Goal: Task Accomplishment & Management: Manage account settings

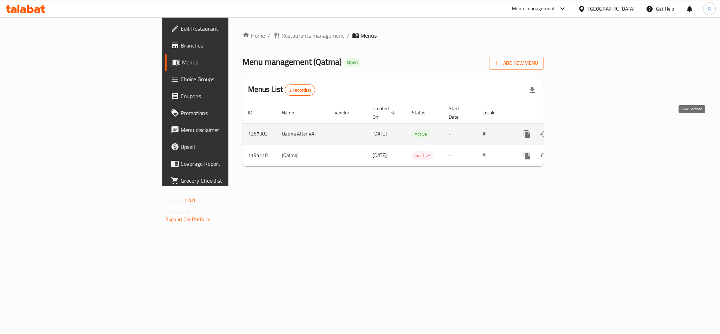
click at [586, 133] on link "enhanced table" at bounding box center [578, 134] width 17 height 17
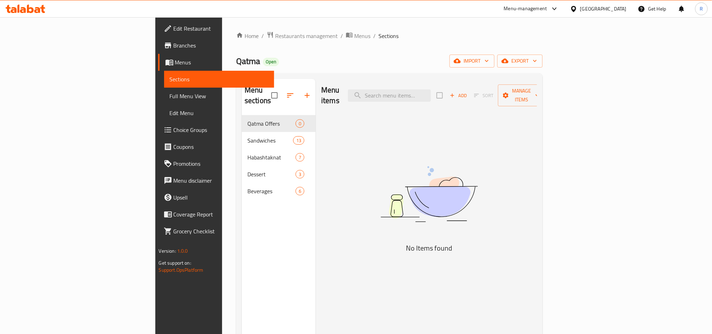
drag, startPoint x: 435, startPoint y: 92, endPoint x: 188, endPoint y: 112, distance: 247.7
click at [248, 119] on span "Qatma Offers" at bounding box center [272, 123] width 48 height 8
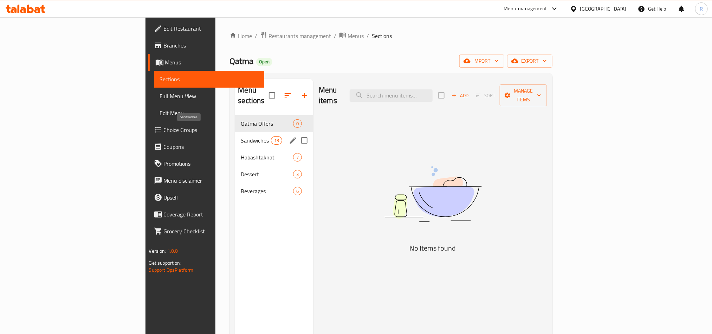
click at [241, 136] on span "Sandwiches" at bounding box center [256, 140] width 30 height 8
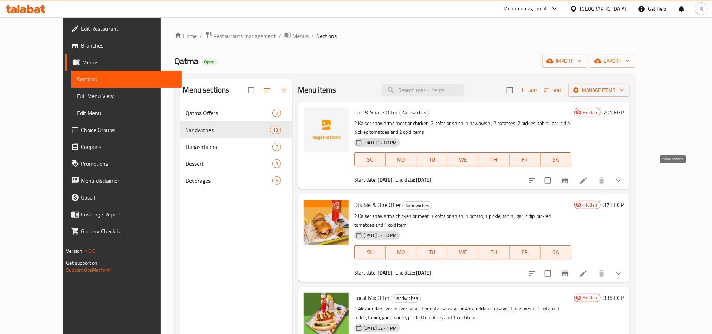
click at [623, 176] on icon "show more" at bounding box center [619, 180] width 8 height 8
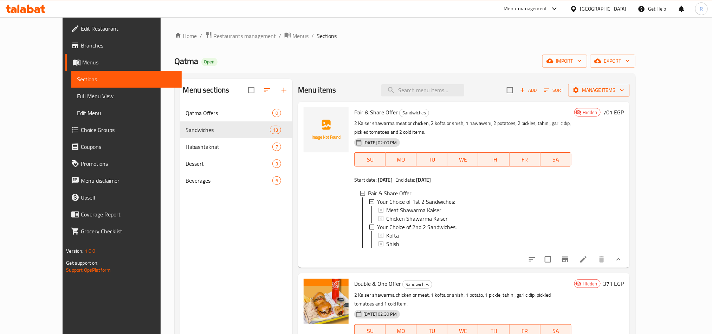
scroll to position [1, 0]
click at [588, 260] on icon at bounding box center [583, 259] width 8 height 8
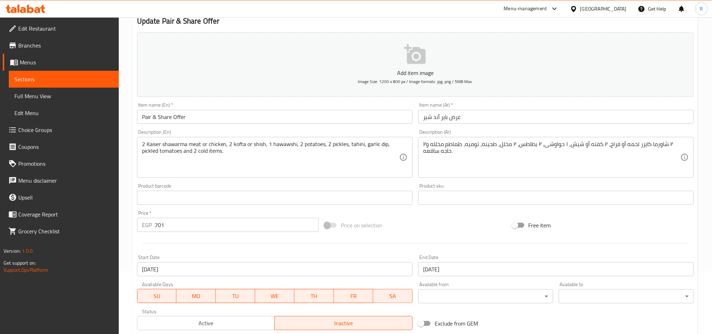
scroll to position [205, 0]
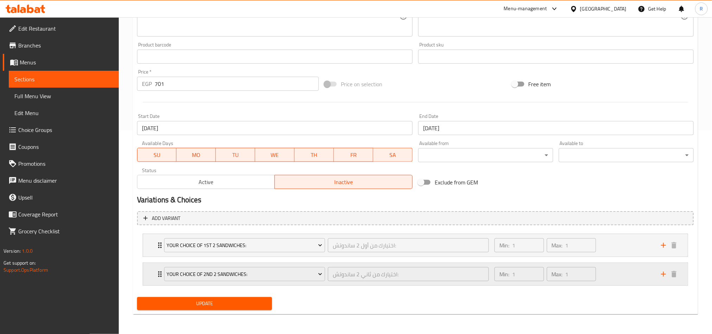
click at [660, 275] on icon "add" at bounding box center [664, 274] width 8 height 8
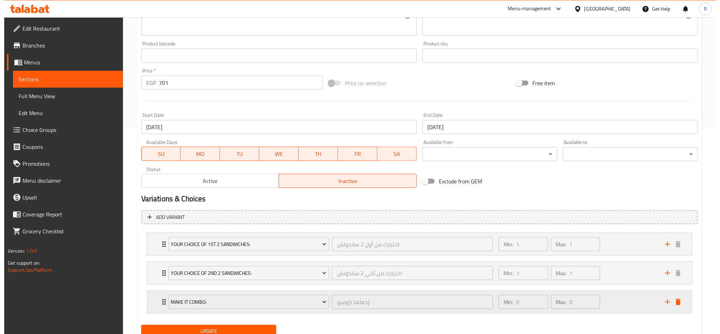
scroll to position [234, 0]
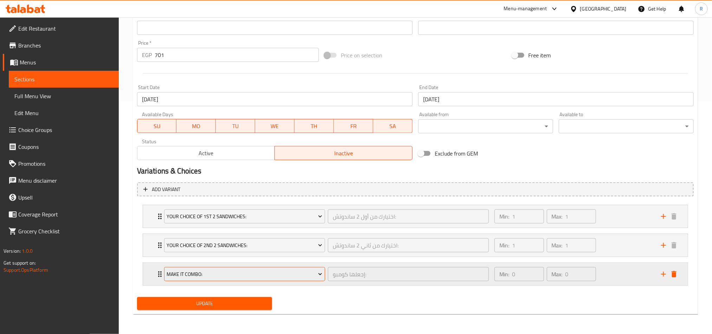
click at [276, 277] on span "Make It Combo:" at bounding box center [245, 274] width 156 height 9
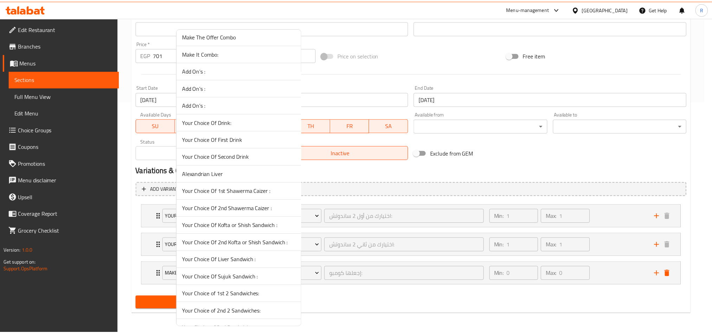
scroll to position [884, 0]
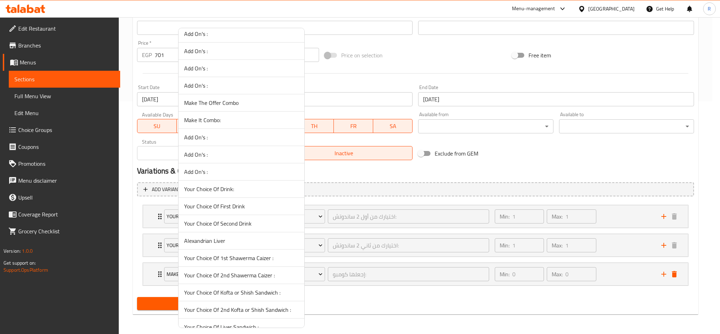
click at [251, 193] on span "Your Choice Of Drink:" at bounding box center [241, 189] width 115 height 8
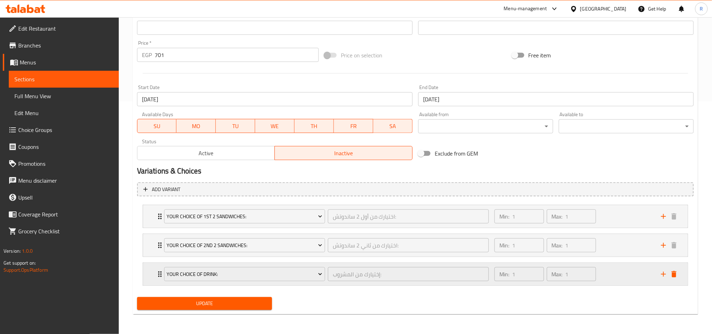
click at [621, 270] on div "Min: 1 ​ Max: 1 ​" at bounding box center [574, 274] width 167 height 23
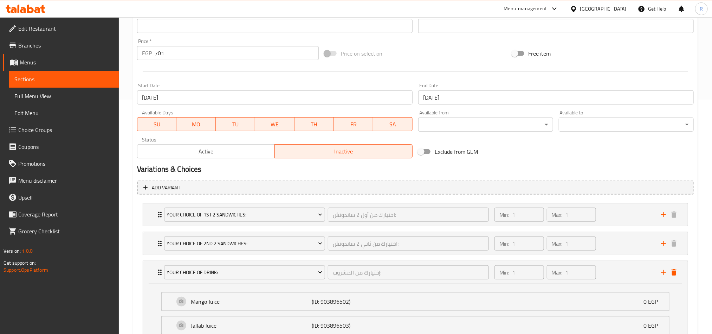
scroll to position [297, 0]
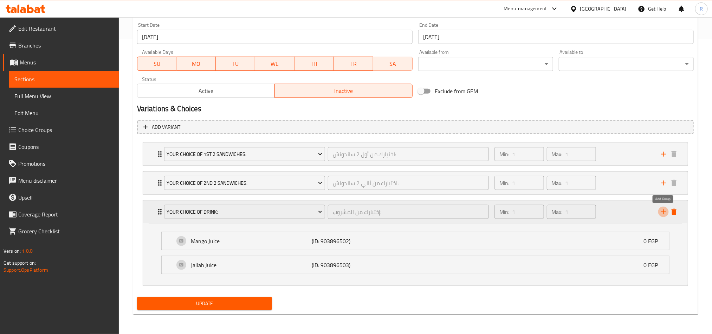
click at [668, 208] on icon "add" at bounding box center [664, 211] width 8 height 8
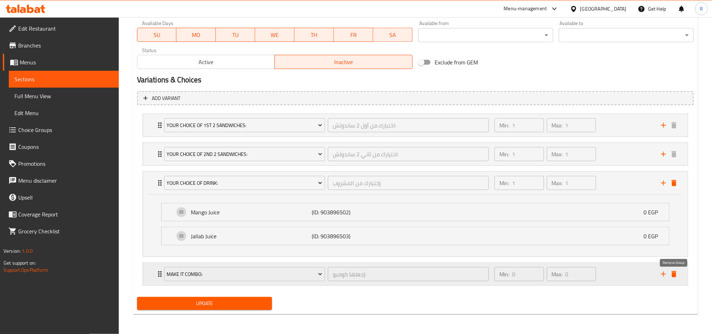
click at [677, 278] on button "delete" at bounding box center [674, 274] width 11 height 11
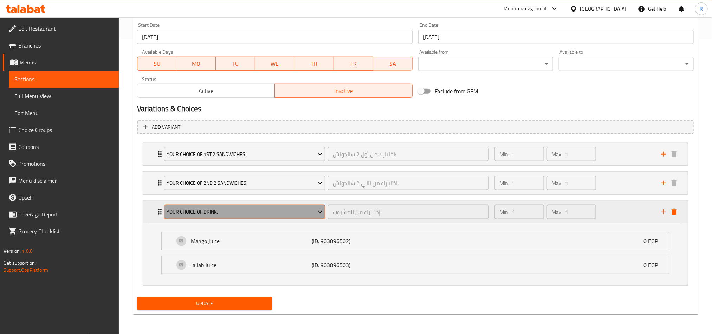
click at [316, 213] on span "Your Choice Of Drink:" at bounding box center [245, 211] width 156 height 9
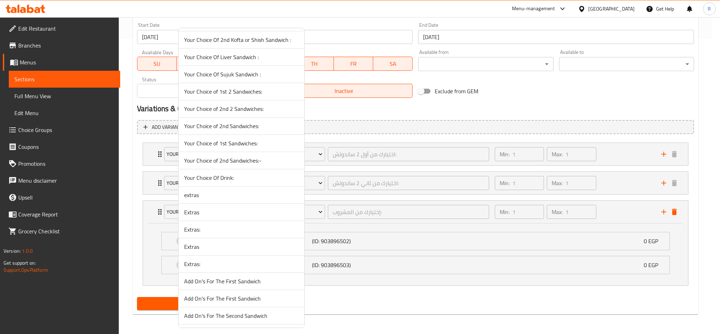
scroll to position [1160, 0]
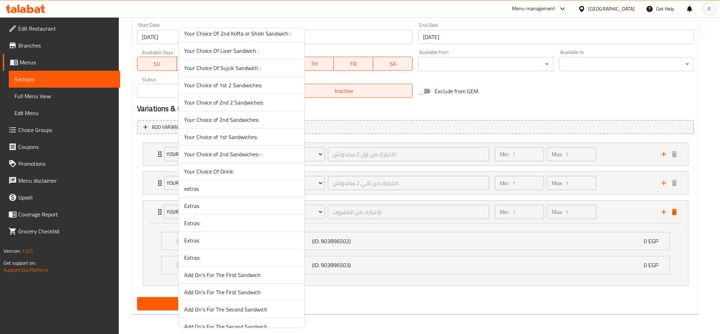
click at [228, 178] on li "Your Choice Of Drink:" at bounding box center [242, 171] width 126 height 17
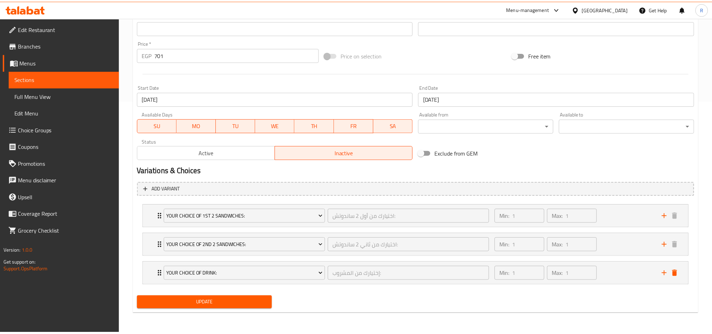
scroll to position [234, 0]
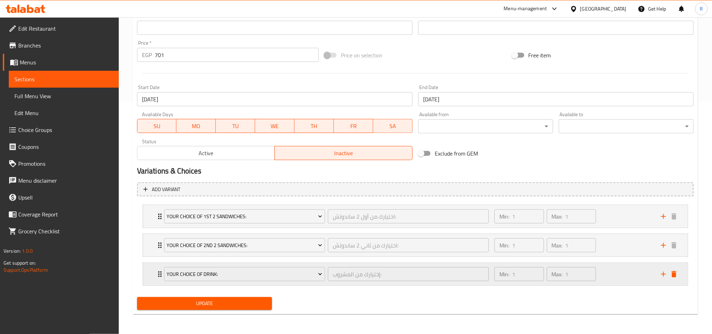
click at [631, 277] on div "Min: 1 ​ Max: 1 ​" at bounding box center [574, 274] width 167 height 23
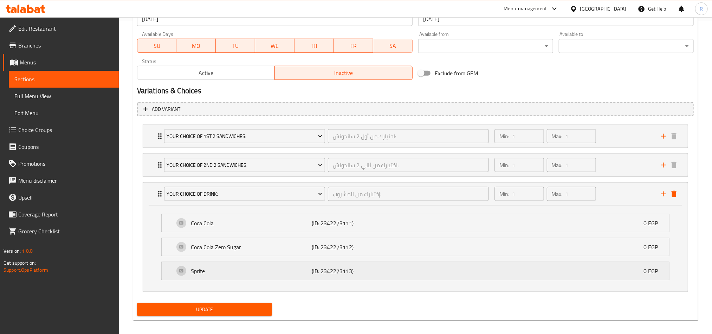
scroll to position [321, 0]
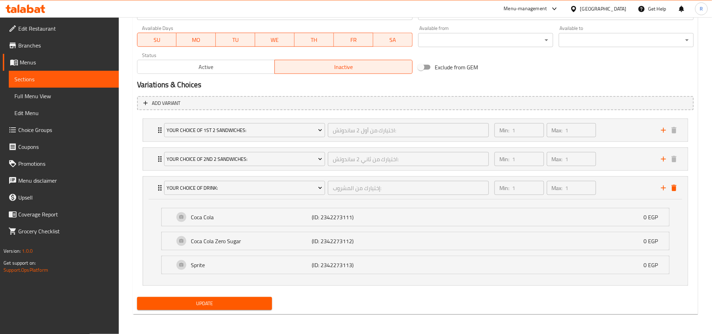
click at [230, 305] on span "Update" at bounding box center [205, 303] width 124 height 9
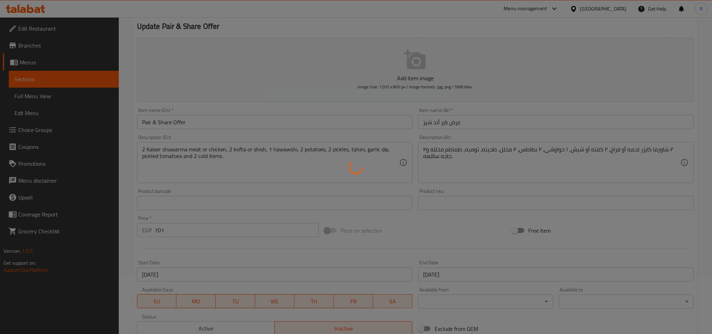
scroll to position [0, 0]
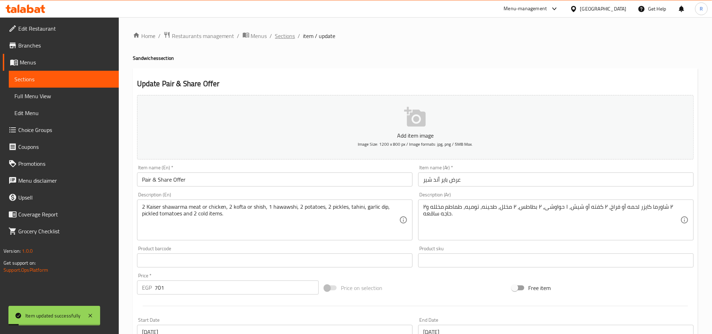
click at [289, 36] on span "Sections" at bounding box center [285, 36] width 20 height 8
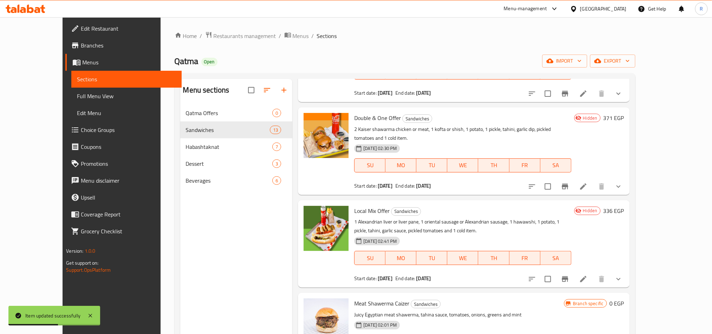
scroll to position [105, 0]
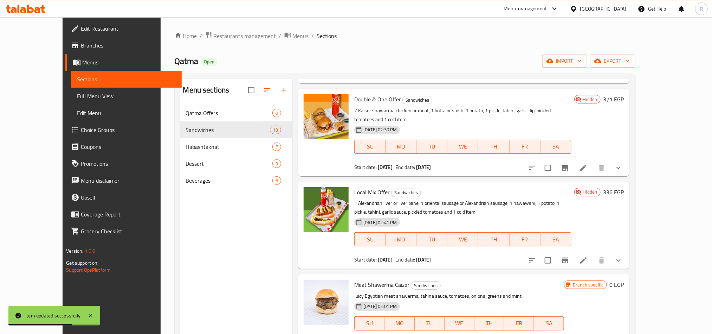
click at [594, 161] on li at bounding box center [584, 167] width 20 height 13
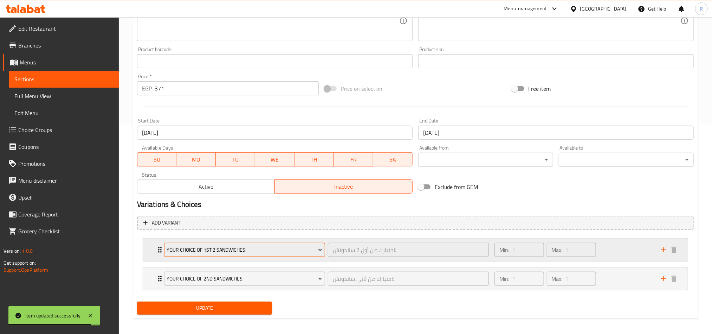
scroll to position [214, 0]
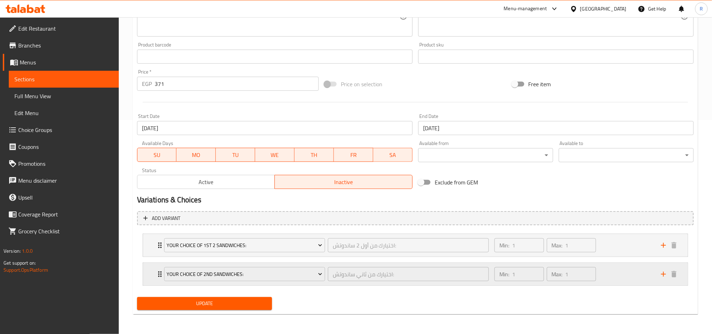
click at [660, 270] on icon "add" at bounding box center [664, 274] width 8 height 8
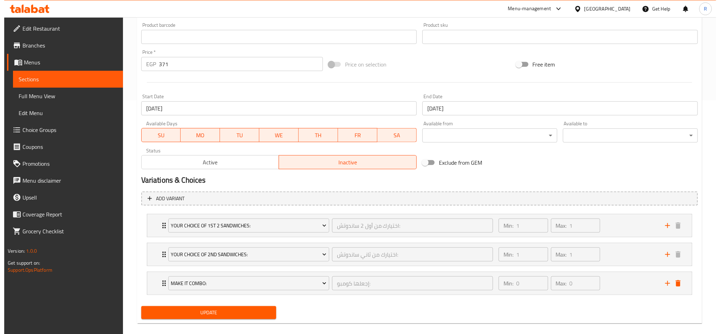
scroll to position [244, 0]
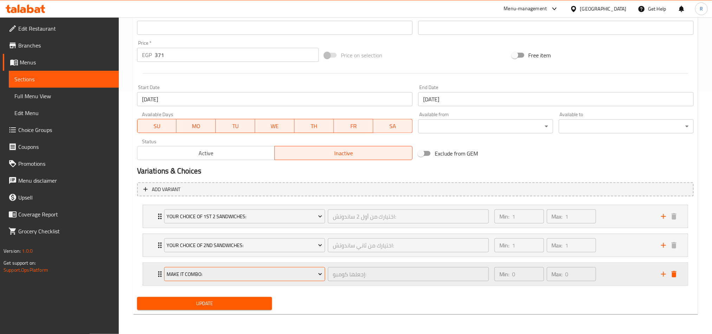
click at [295, 275] on span "Make It Combo:" at bounding box center [245, 274] width 156 height 9
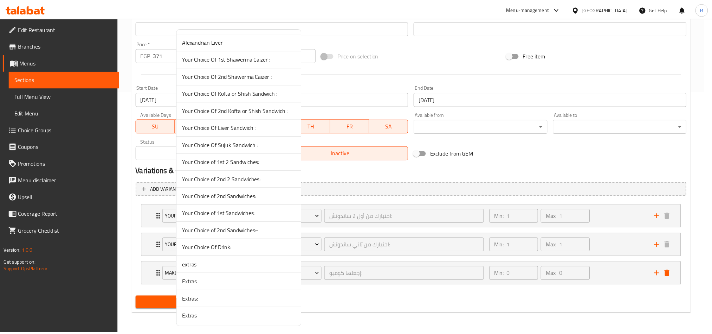
scroll to position [1108, 0]
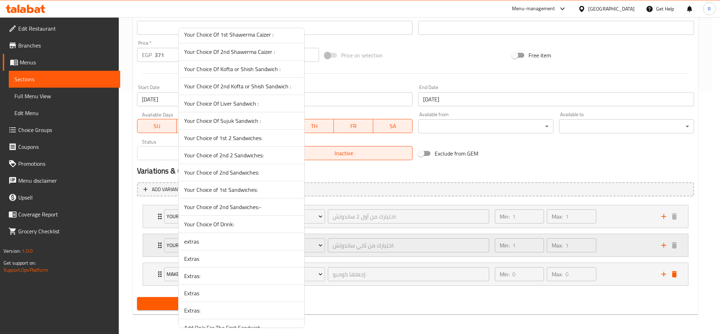
drag, startPoint x: 245, startPoint y: 232, endPoint x: 326, endPoint y: 246, distance: 82.8
click at [244, 228] on span "Your Choice Of Drink:" at bounding box center [241, 224] width 115 height 8
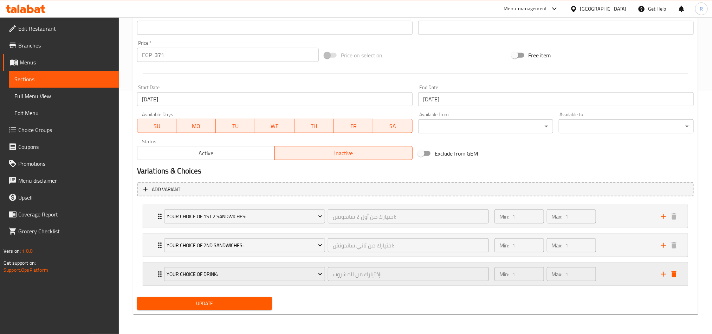
click at [617, 268] on div "Min: 1 ​ Max: 1 ​" at bounding box center [574, 274] width 167 height 23
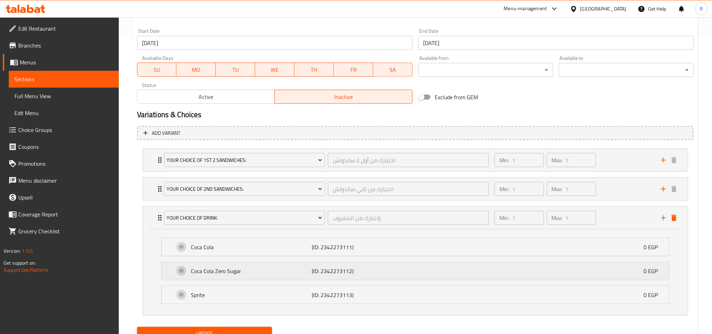
scroll to position [331, 0]
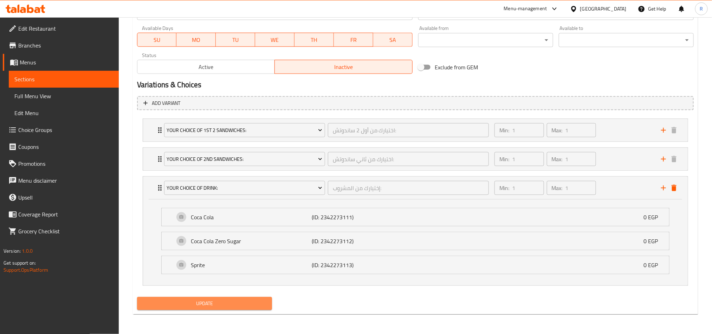
drag, startPoint x: 257, startPoint y: 301, endPoint x: 262, endPoint y: 219, distance: 81.7
click at [257, 302] on span "Update" at bounding box center [205, 303] width 124 height 9
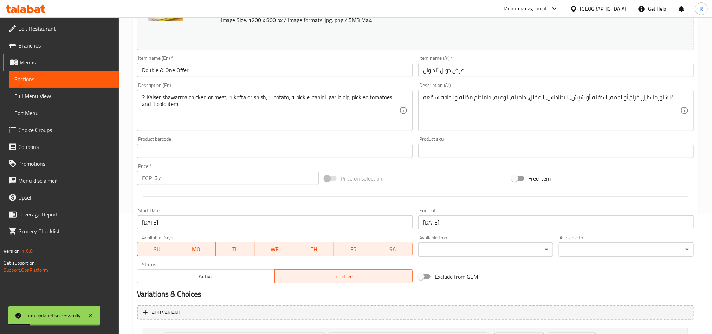
scroll to position [120, 0]
drag, startPoint x: 192, startPoint y: 274, endPoint x: 206, endPoint y: 270, distance: 14.2
click at [191, 274] on span "Active" at bounding box center [206, 275] width 132 height 10
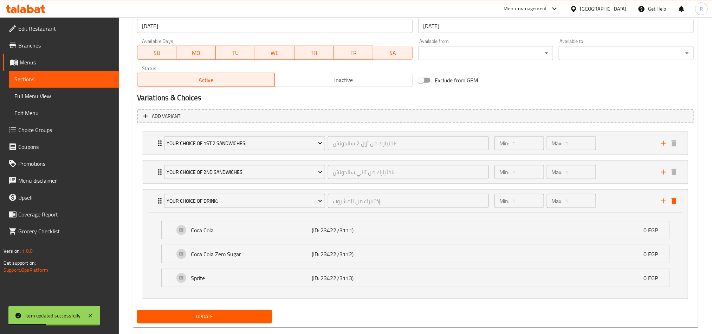
scroll to position [331, 0]
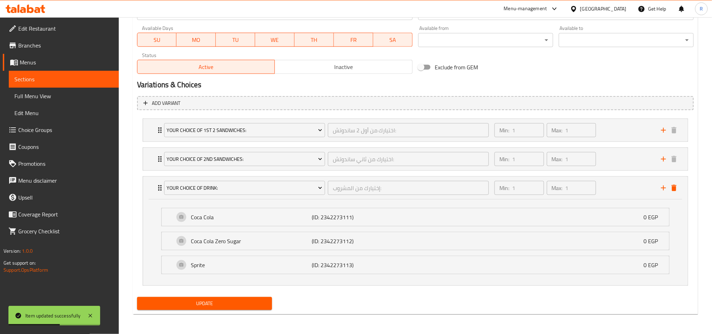
click at [256, 301] on span "Update" at bounding box center [205, 303] width 124 height 9
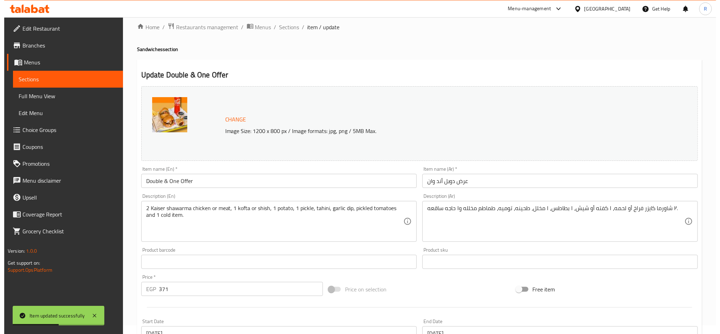
scroll to position [0, 0]
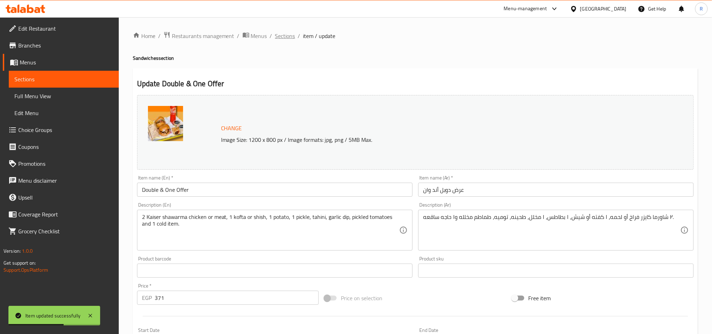
click at [283, 38] on span "Sections" at bounding box center [285, 36] width 20 height 8
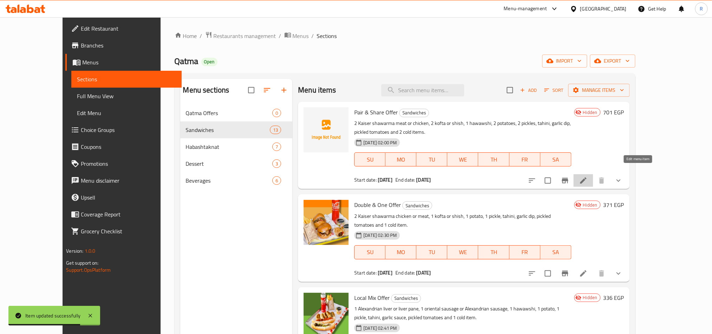
click at [588, 176] on icon at bounding box center [583, 180] width 8 height 8
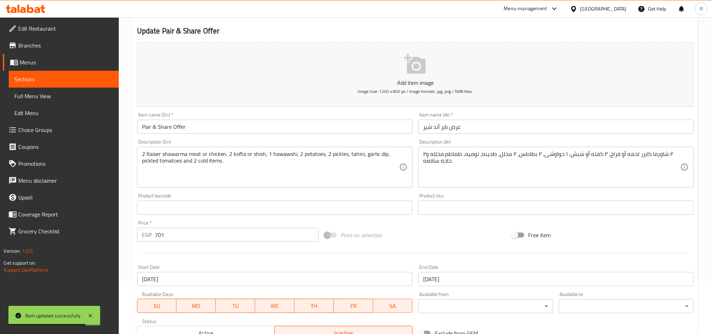
scroll to position [234, 0]
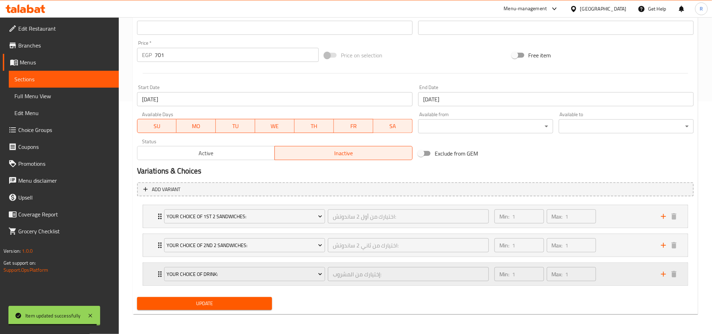
click at [630, 276] on div "Min: 1 ​ Max: 1 ​" at bounding box center [574, 274] width 167 height 23
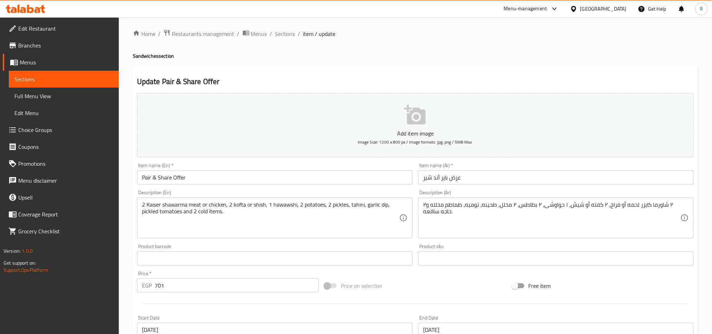
scroll to position [0, 0]
drag, startPoint x: 281, startPoint y: 43, endPoint x: 283, endPoint y: 36, distance: 6.7
click at [281, 42] on div "Home / Restaurants management / Menus / Sections / item / update Sandwiches sec…" at bounding box center [415, 334] width 565 height 607
click at [283, 36] on span "Sections" at bounding box center [285, 36] width 20 height 8
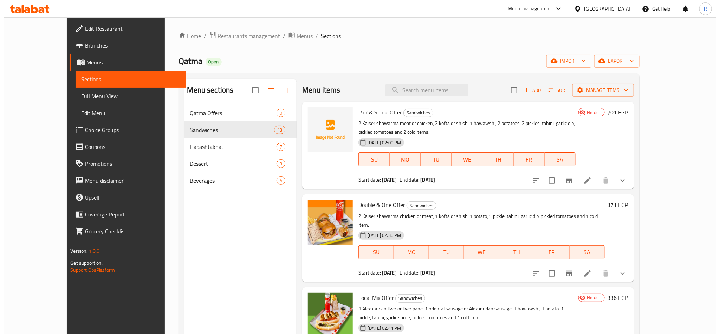
scroll to position [105, 0]
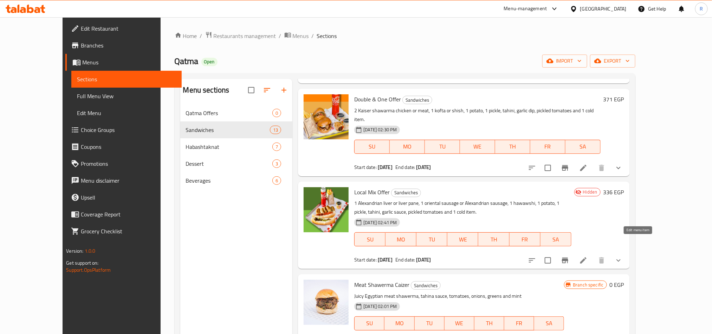
click at [588, 256] on icon at bounding box center [583, 260] width 8 height 8
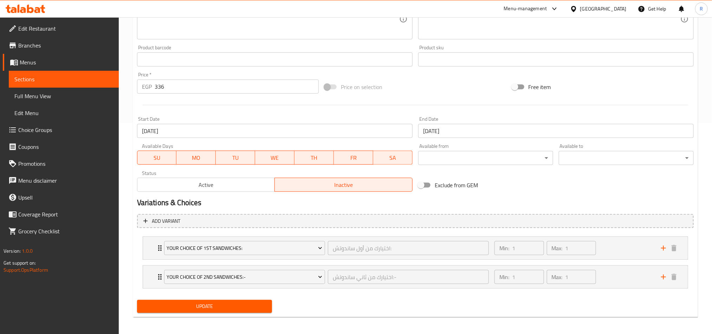
scroll to position [214, 0]
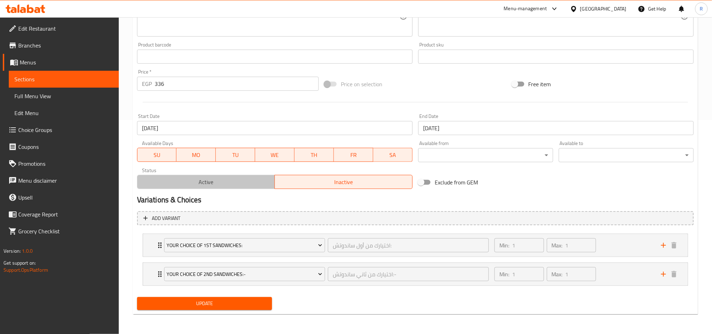
click at [232, 186] on span "Active" at bounding box center [206, 182] width 132 height 10
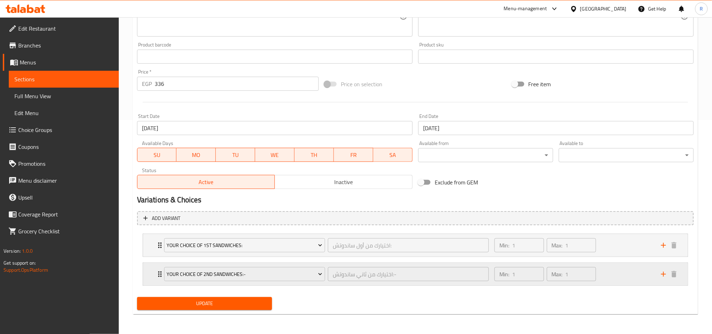
click at [657, 269] on div "Your Choice of 2nd Sandwiches:- اختيارك من [PERSON_NAME]:- ​ Min: 1 ​ Max: 1 ​" at bounding box center [411, 274] width 500 height 20
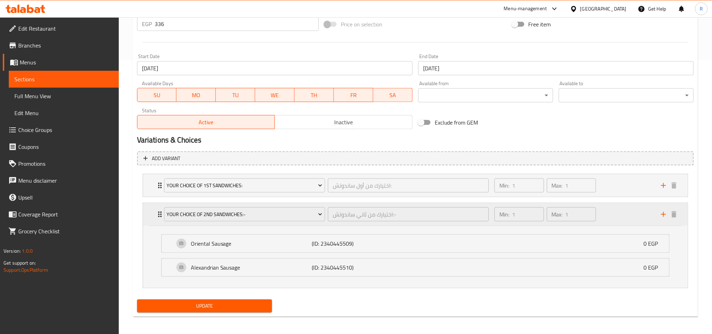
scroll to position [277, 0]
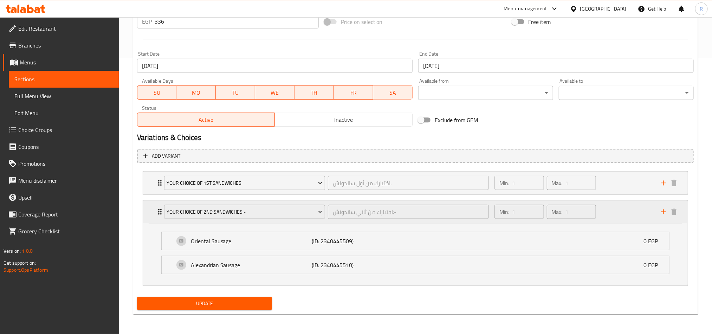
click at [646, 209] on div "Min: 1 ​ Max: 1 ​" at bounding box center [574, 211] width 167 height 23
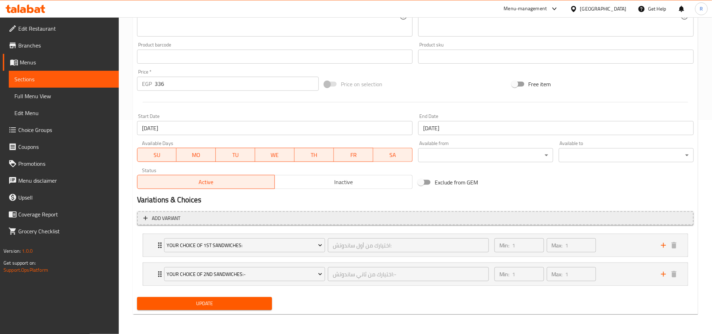
scroll to position [214, 0]
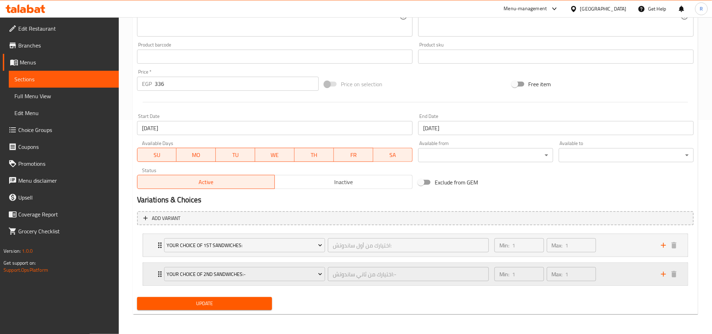
click at [664, 267] on div "Your Choice of 2nd Sandwiches:- اختيارك من [PERSON_NAME]:- ​ Min: 1 ​ Max: 1 ​" at bounding box center [418, 274] width 524 height 23
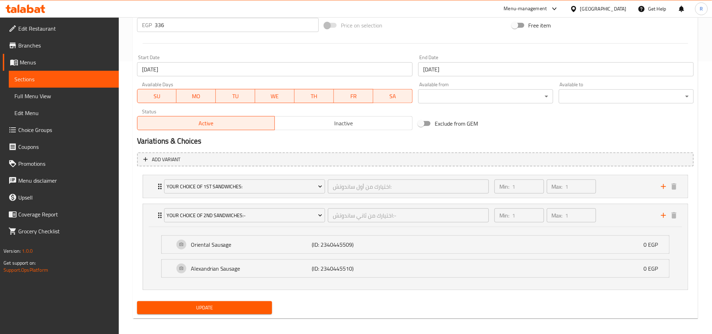
scroll to position [277, 0]
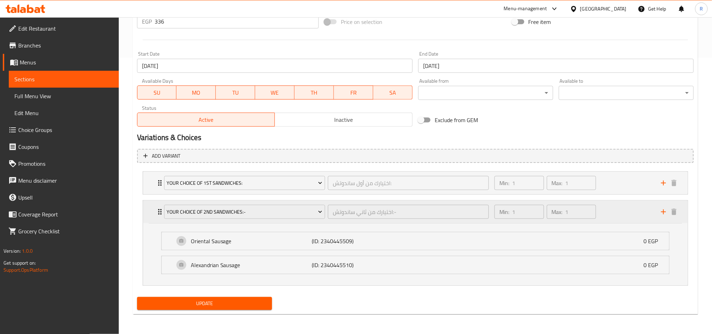
click at [620, 206] on div "Min: 1 ​ Max: 1 ​" at bounding box center [574, 211] width 167 height 23
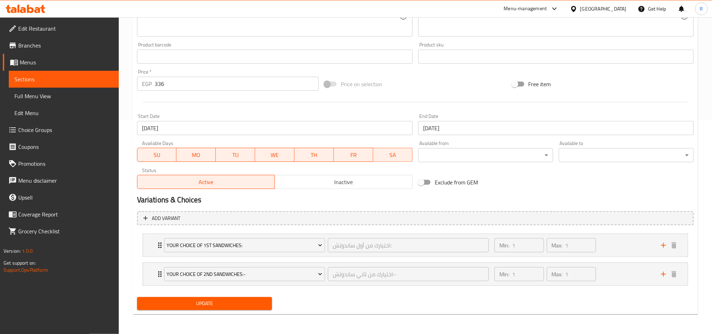
scroll to position [214, 0]
click at [666, 271] on icon "add" at bounding box center [664, 274] width 8 height 8
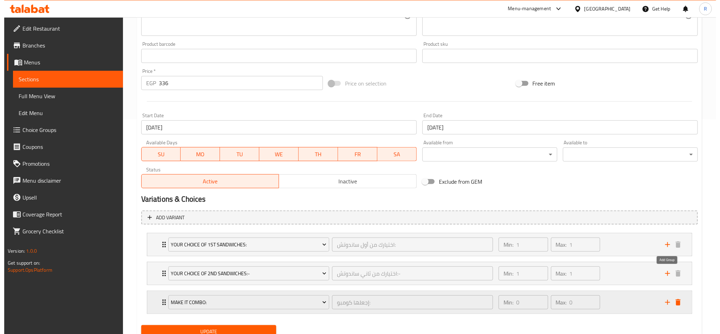
scroll to position [244, 0]
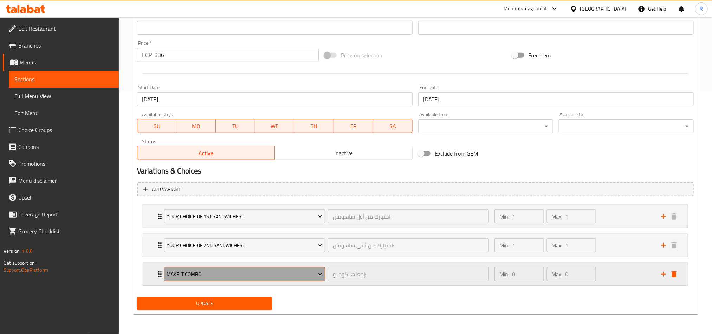
click at [316, 271] on span "Make It Combo:" at bounding box center [245, 274] width 156 height 9
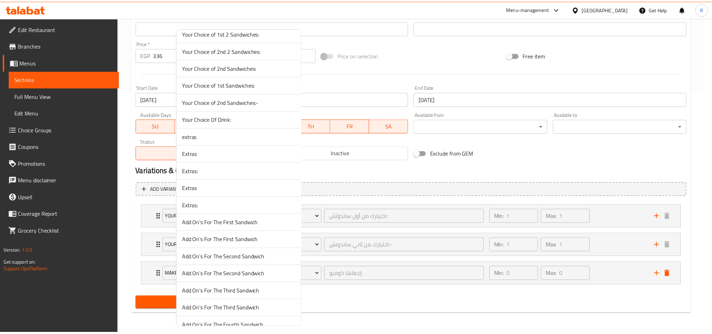
scroll to position [1213, 0]
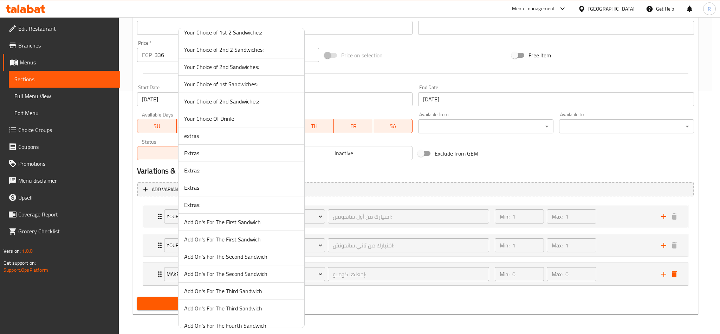
drag, startPoint x: 270, startPoint y: 127, endPoint x: 343, endPoint y: 159, distance: 79.7
click at [270, 123] on span "Your Choice Of Drink:" at bounding box center [241, 118] width 115 height 8
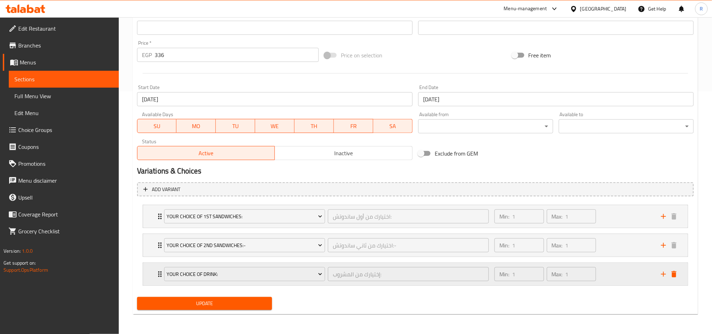
click at [610, 268] on div "Min: 1 ​ Max: 1 ​" at bounding box center [574, 274] width 167 height 23
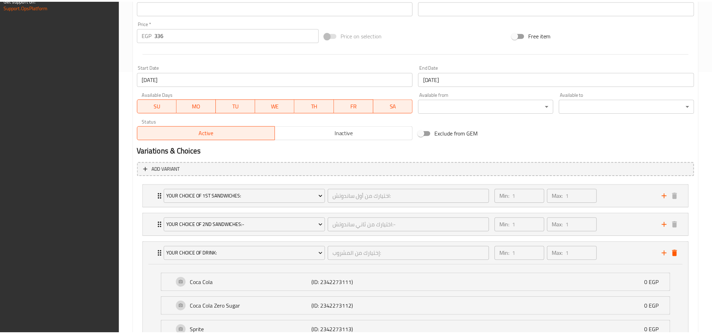
scroll to position [331, 0]
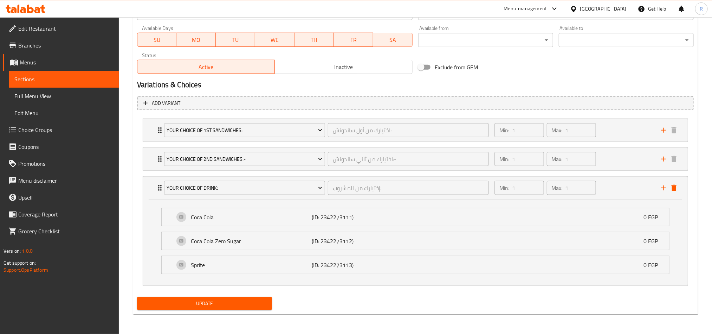
click at [232, 300] on span "Update" at bounding box center [205, 303] width 124 height 9
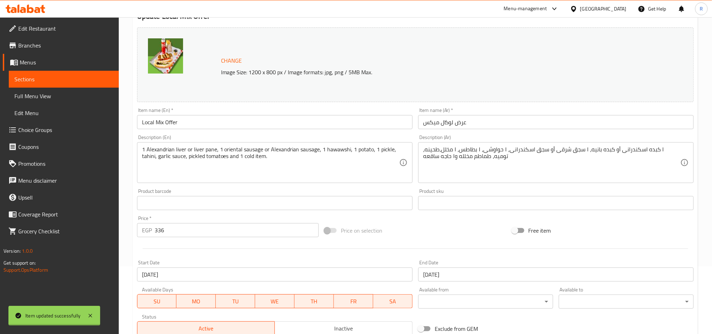
scroll to position [0, 0]
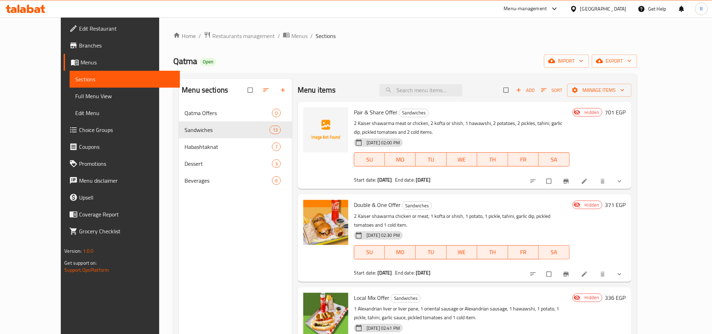
click at [79, 131] on span "Choice Groups" at bounding box center [126, 130] width 95 height 8
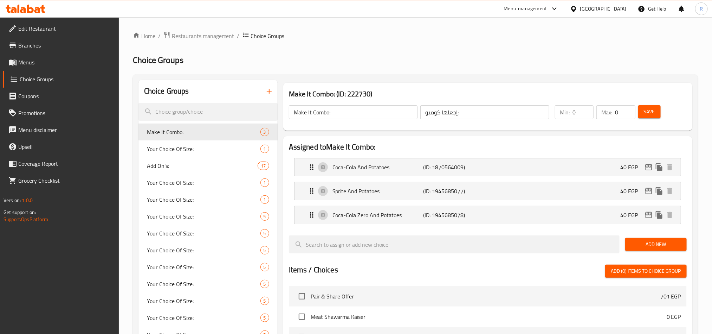
click at [269, 96] on button "button" at bounding box center [269, 91] width 17 height 17
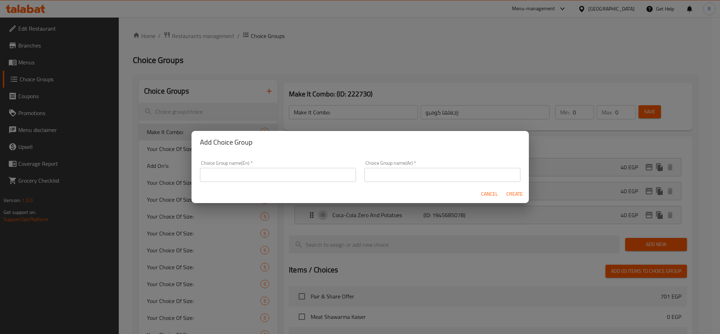
click at [493, 194] on span "Cancel" at bounding box center [489, 194] width 17 height 9
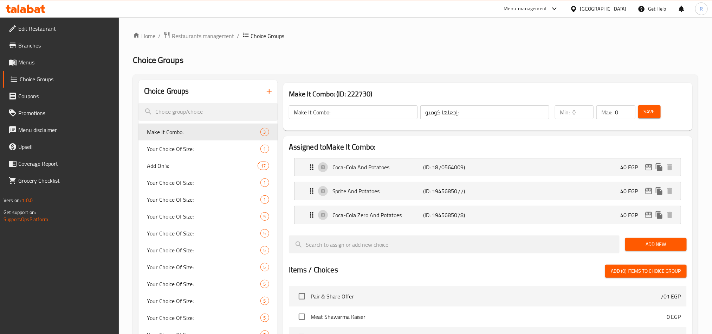
click at [271, 94] on icon "button" at bounding box center [269, 91] width 8 height 8
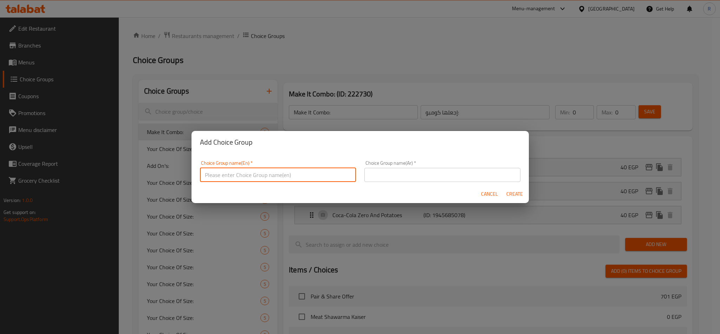
drag, startPoint x: 226, startPoint y: 171, endPoint x: 207, endPoint y: 160, distance: 22.1
click at [226, 171] on input "text" at bounding box center [278, 175] width 156 height 14
type input "Your Choice Of Drink:"
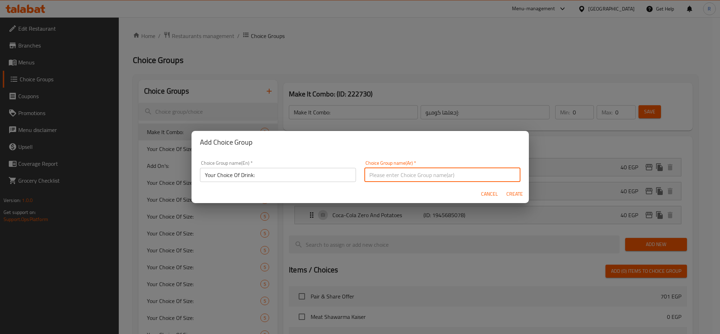
click at [440, 168] on input "text" at bounding box center [443, 175] width 156 height 14
type input "إختيارك من المشروب:"
click at [506, 192] on button "Create" at bounding box center [515, 193] width 23 height 13
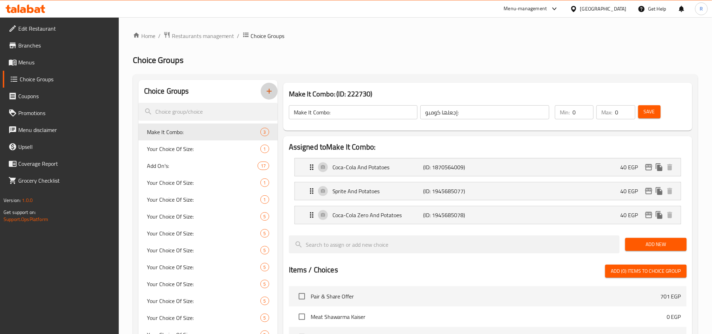
click at [270, 94] on icon "button" at bounding box center [269, 91] width 8 height 8
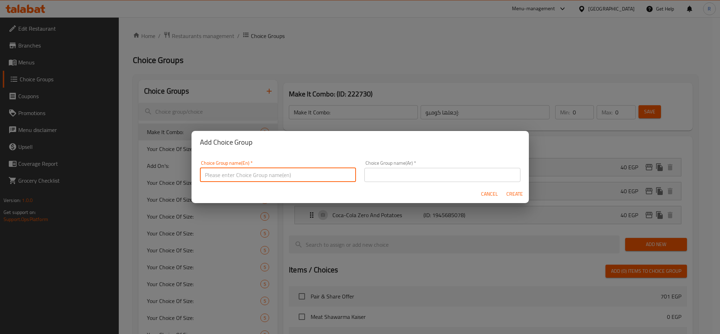
click at [294, 171] on input "text" at bounding box center [278, 175] width 156 height 14
type input "y"
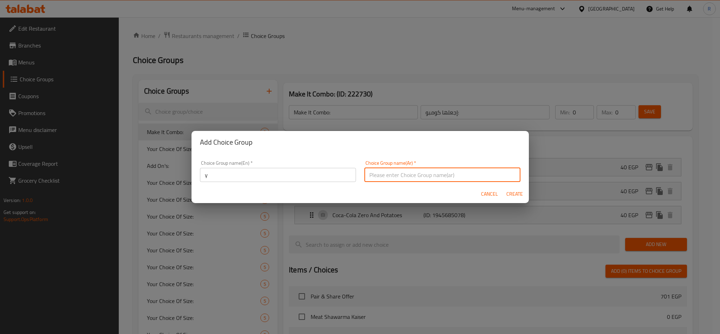
click at [429, 175] on input "text" at bounding box center [443, 175] width 156 height 14
click at [485, 174] on input "إختيارك من:" at bounding box center [443, 175] width 156 height 14
click at [482, 177] on input "إختيارك من:" at bounding box center [443, 175] width 156 height 14
type input "إختيارك من المشروب:"
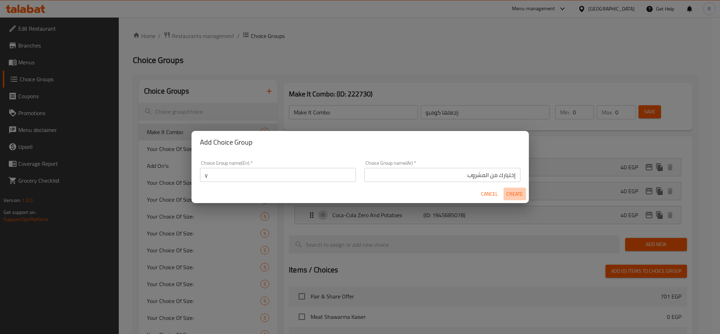
click at [520, 190] on span "Create" at bounding box center [515, 194] width 17 height 9
type input "y"
type input "إختيارك من المشروب:"
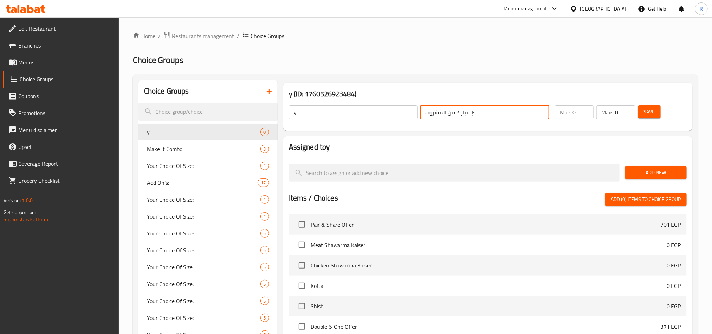
click at [496, 111] on input "إختيارك من المشروب:" at bounding box center [485, 112] width 129 height 14
click at [326, 112] on input "y" at bounding box center [353, 112] width 129 height 14
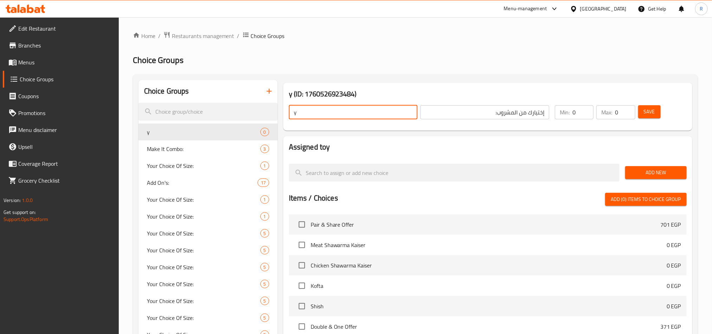
type input "Your Choice Of Drink:"
type input "1"
click at [588, 110] on input "1" at bounding box center [583, 112] width 21 height 14
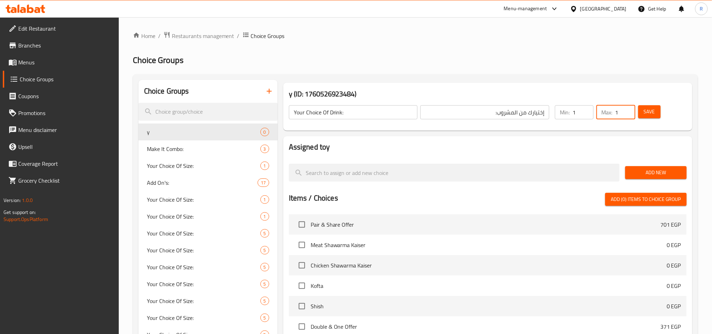
type input "1"
click at [630, 109] on input "1" at bounding box center [625, 112] width 20 height 14
click at [659, 112] on button "Save" at bounding box center [650, 111] width 23 height 13
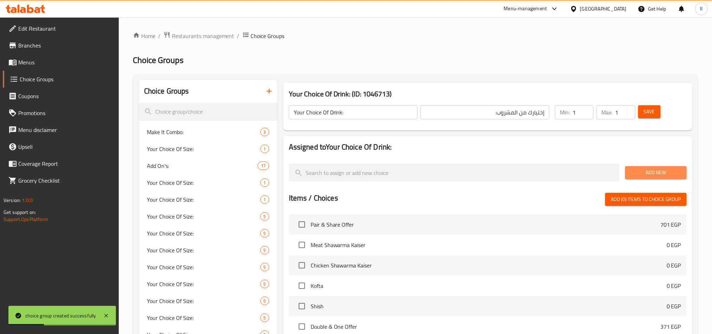
click at [675, 170] on span "Add New" at bounding box center [656, 172] width 50 height 9
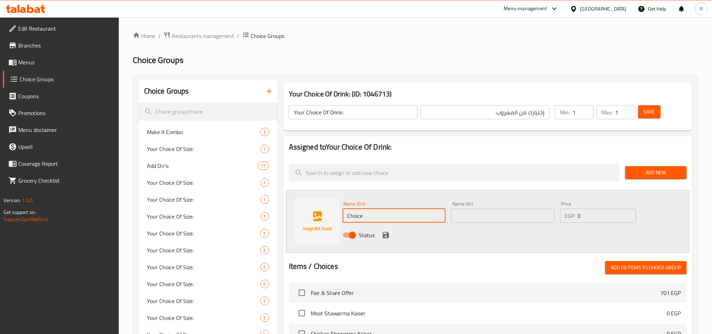
click at [358, 213] on input "Choice" at bounding box center [394, 216] width 103 height 14
click at [358, 212] on input "Choice" at bounding box center [394, 216] width 103 height 14
paste input "oca Cola"
type input "Coca Cola"
click at [478, 217] on input "text" at bounding box center [502, 216] width 103 height 14
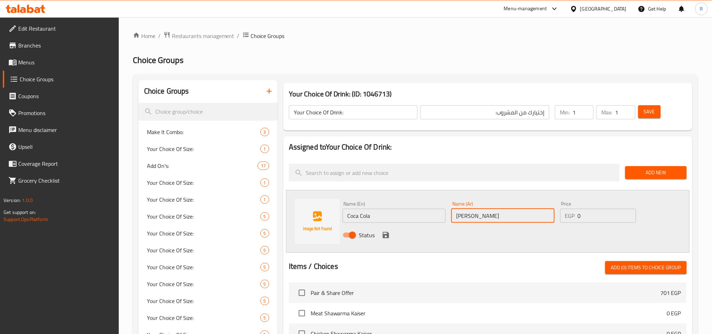
type input "[PERSON_NAME]"
click at [388, 235] on icon "save" at bounding box center [386, 235] width 6 height 6
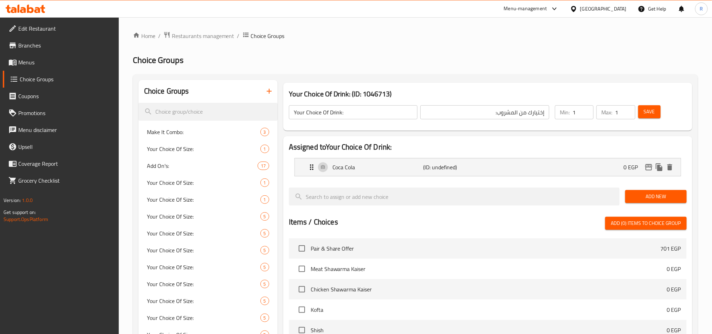
click at [650, 201] on span "Add New" at bounding box center [656, 196] width 50 height 9
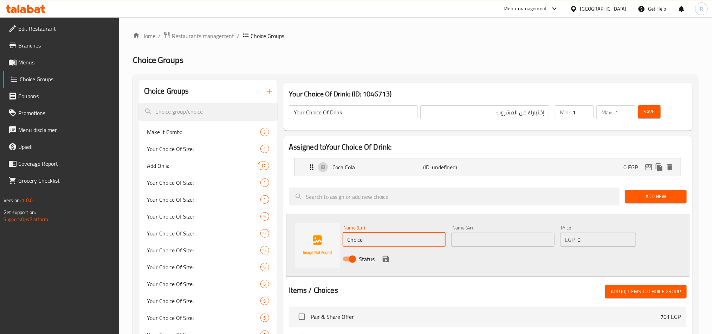
click at [393, 245] on input "Choice" at bounding box center [394, 239] width 103 height 14
paste input "oca Cola Zero Sugar"
type input "Coca Cola Zero Sugar"
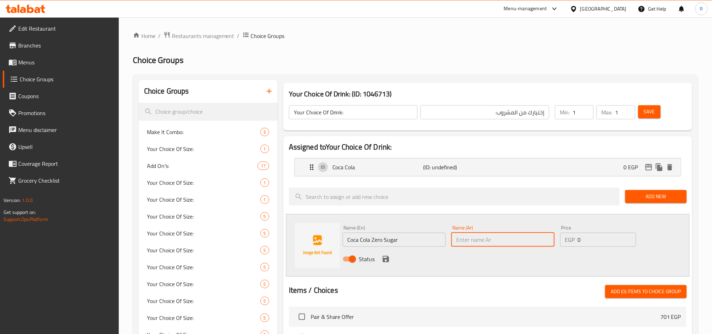
click at [531, 236] on input "text" at bounding box center [502, 239] width 103 height 14
type input "كوكا كولا زيرو سكر"
click at [385, 258] on icon "save" at bounding box center [386, 259] width 8 height 8
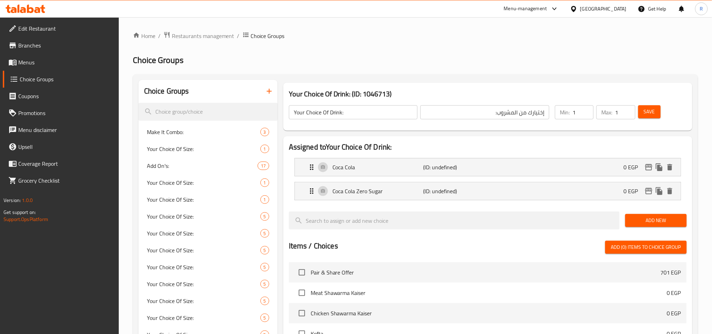
click at [663, 223] on span "Add New" at bounding box center [656, 220] width 50 height 9
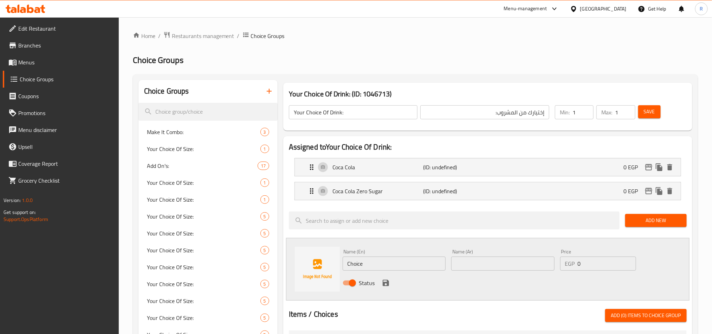
click at [389, 265] on input "Choice" at bounding box center [394, 263] width 103 height 14
paste input "Sprite"
type input "Sprite"
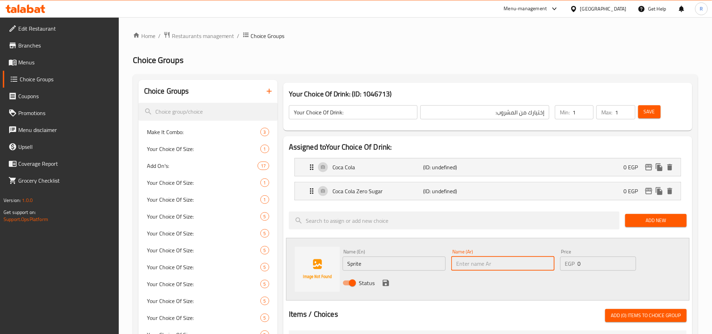
click at [502, 269] on input "text" at bounding box center [502, 263] width 103 height 14
type input "سبرايت"
click at [391, 283] on button "save" at bounding box center [386, 282] width 11 height 11
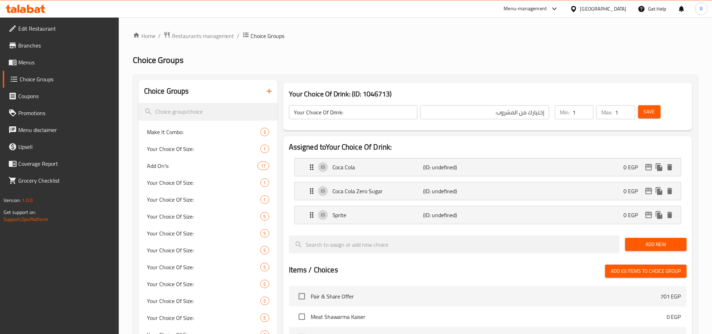
click at [654, 108] on span "Save" at bounding box center [649, 111] width 11 height 9
